Goal: Transaction & Acquisition: Purchase product/service

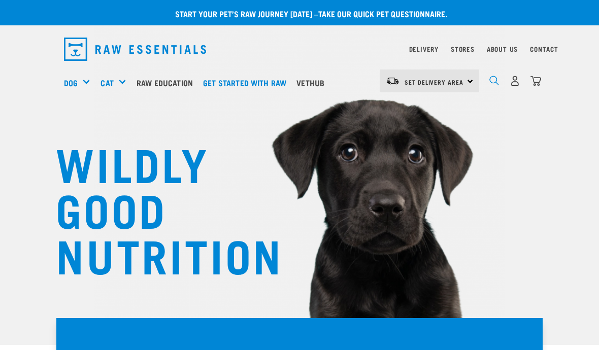
click at [490, 82] on img "dropdown navigation" at bounding box center [495, 81] width 10 height 10
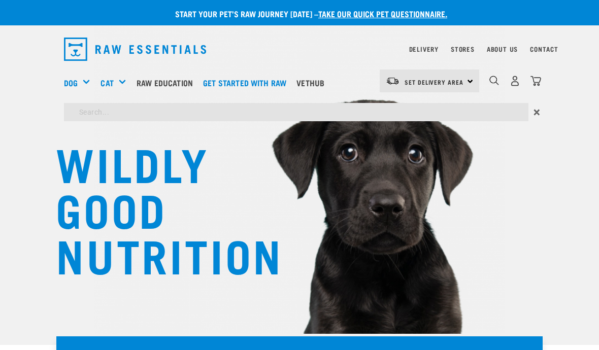
click at [367, 107] on input "search" at bounding box center [296, 112] width 465 height 18
type input "Duck"
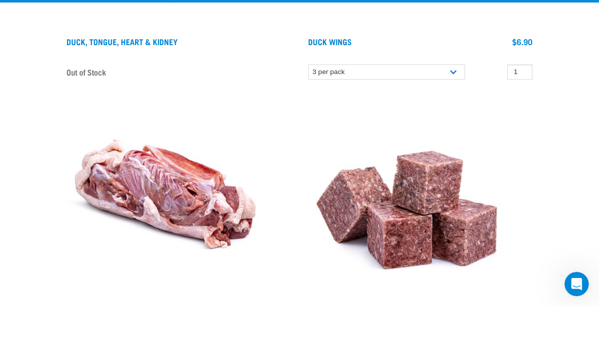
scroll to position [592, 0]
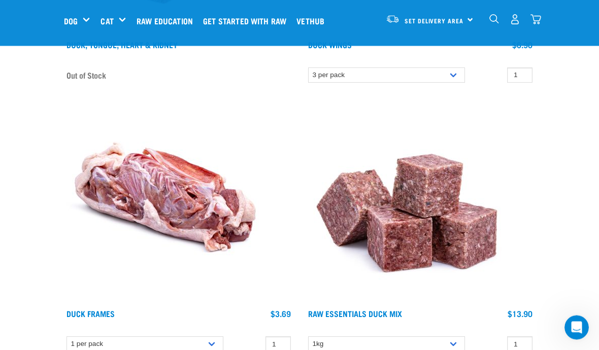
click at [416, 246] on img at bounding box center [407, 203] width 203 height 203
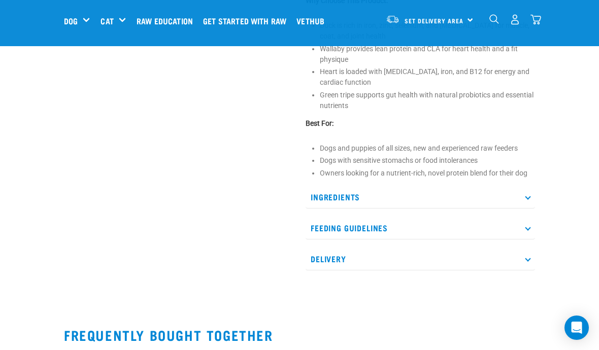
scroll to position [415, 0]
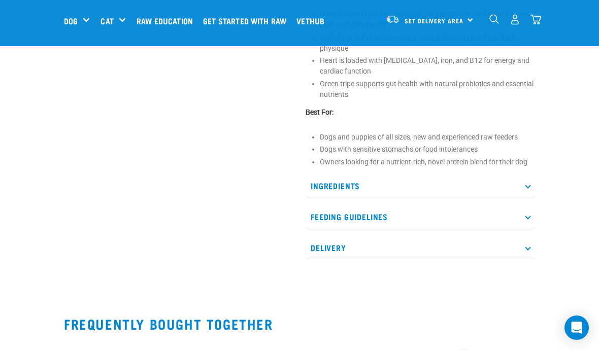
click at [529, 188] on icon at bounding box center [528, 186] width 6 height 6
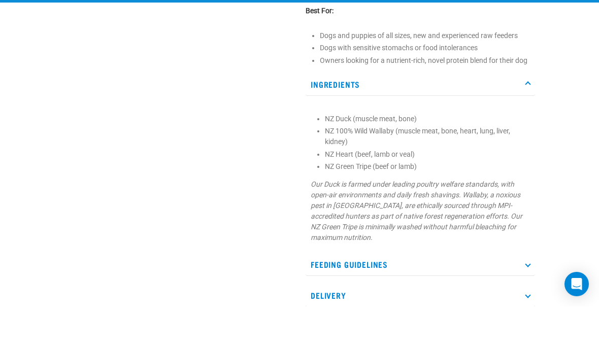
scroll to position [518, 0]
